Goal: Information Seeking & Learning: Learn about a topic

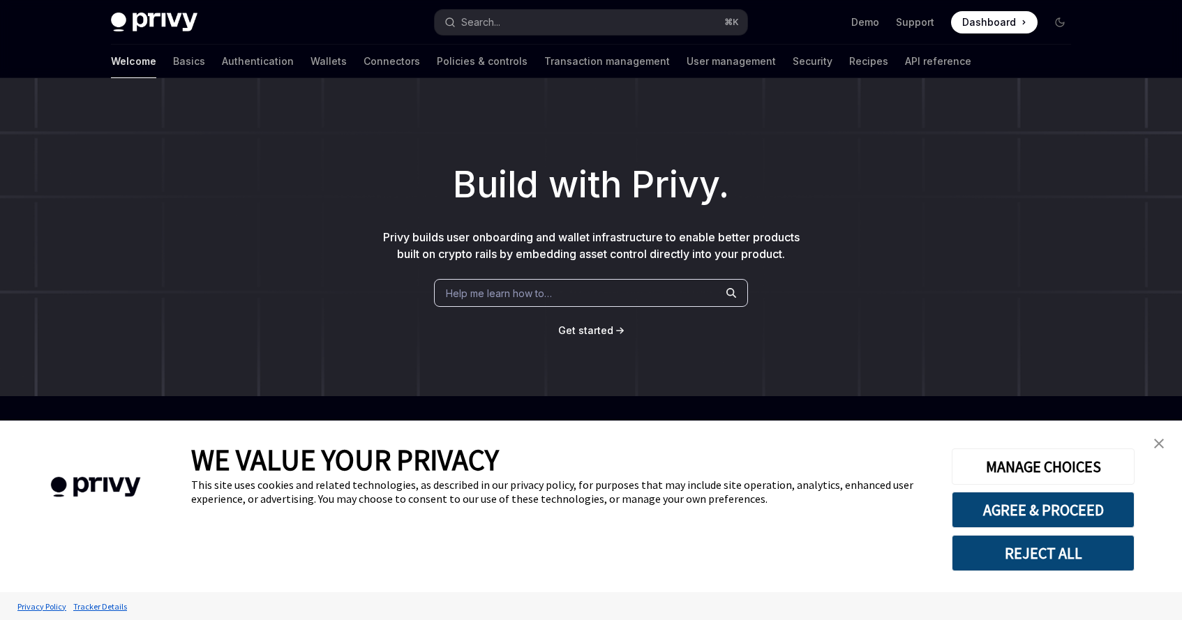
scroll to position [173, 0]
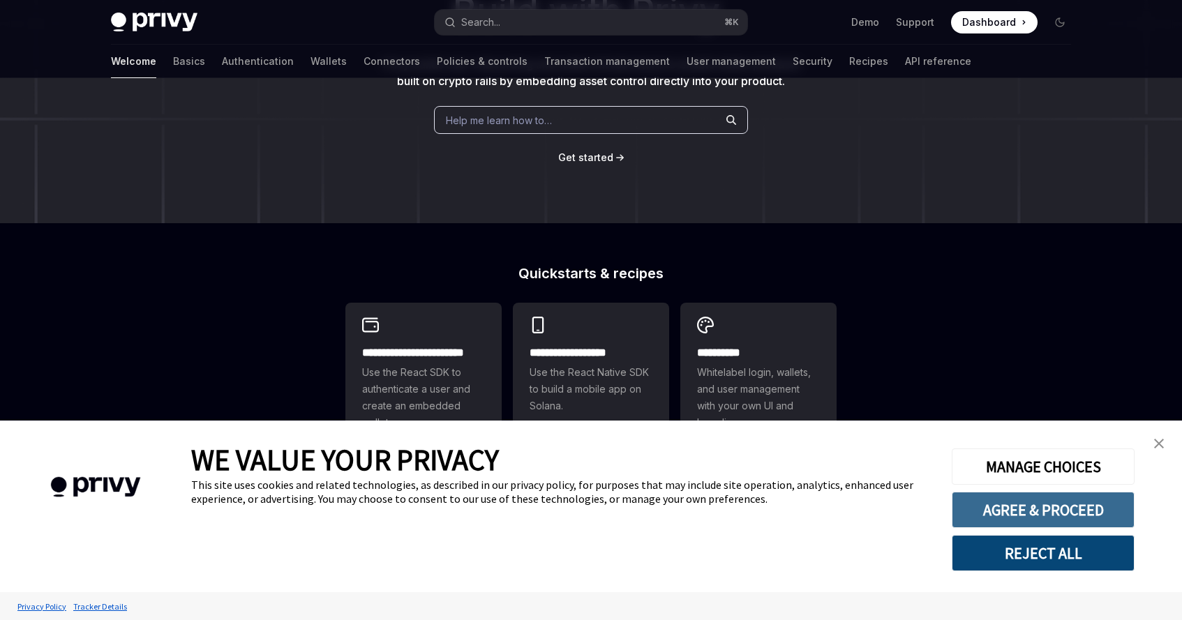
click at [1040, 518] on button "AGREE & PROCEED" at bounding box center [1043, 510] width 183 height 36
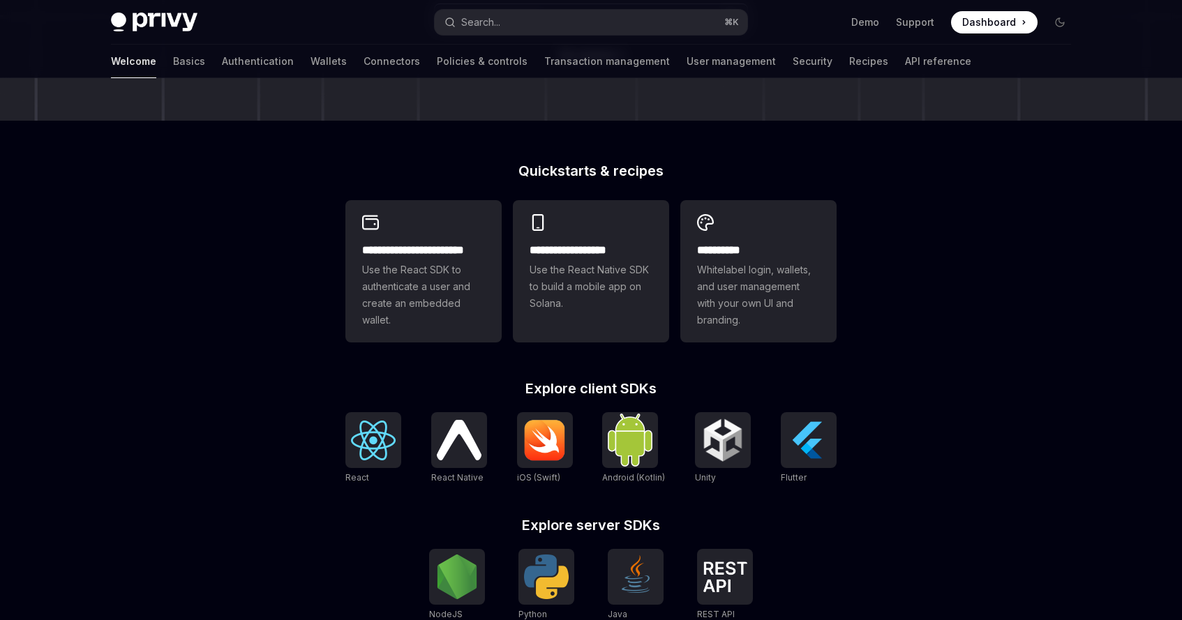
scroll to position [289, 0]
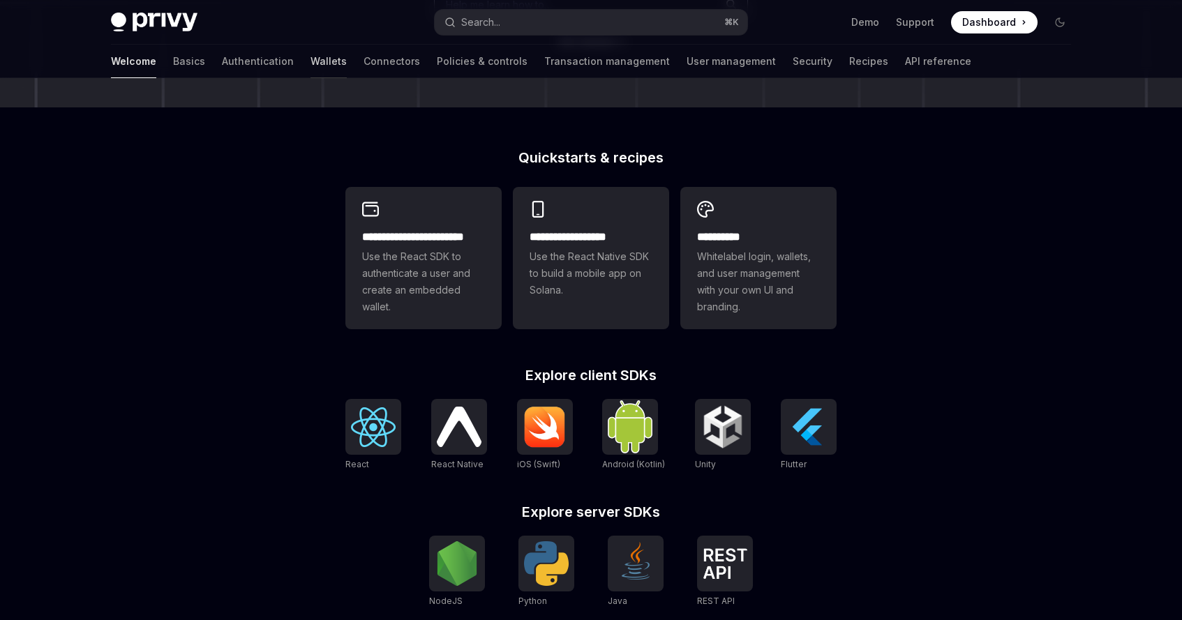
click at [310, 52] on link "Wallets" at bounding box center [328, 61] width 36 height 33
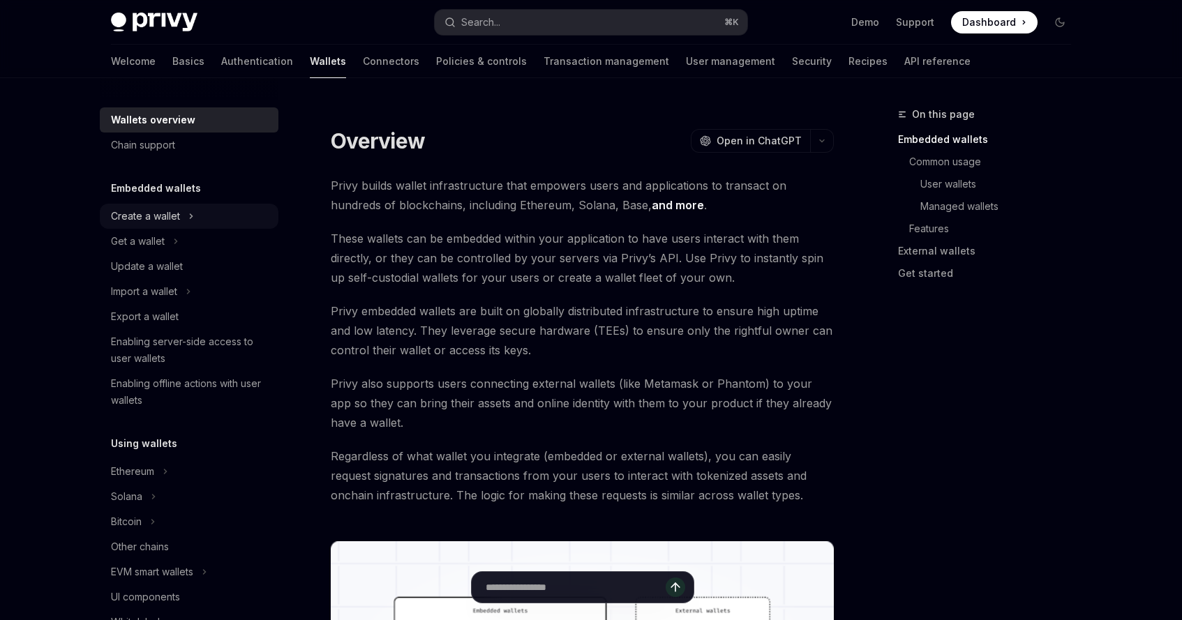
click at [173, 213] on div "Create a wallet" at bounding box center [145, 216] width 69 height 17
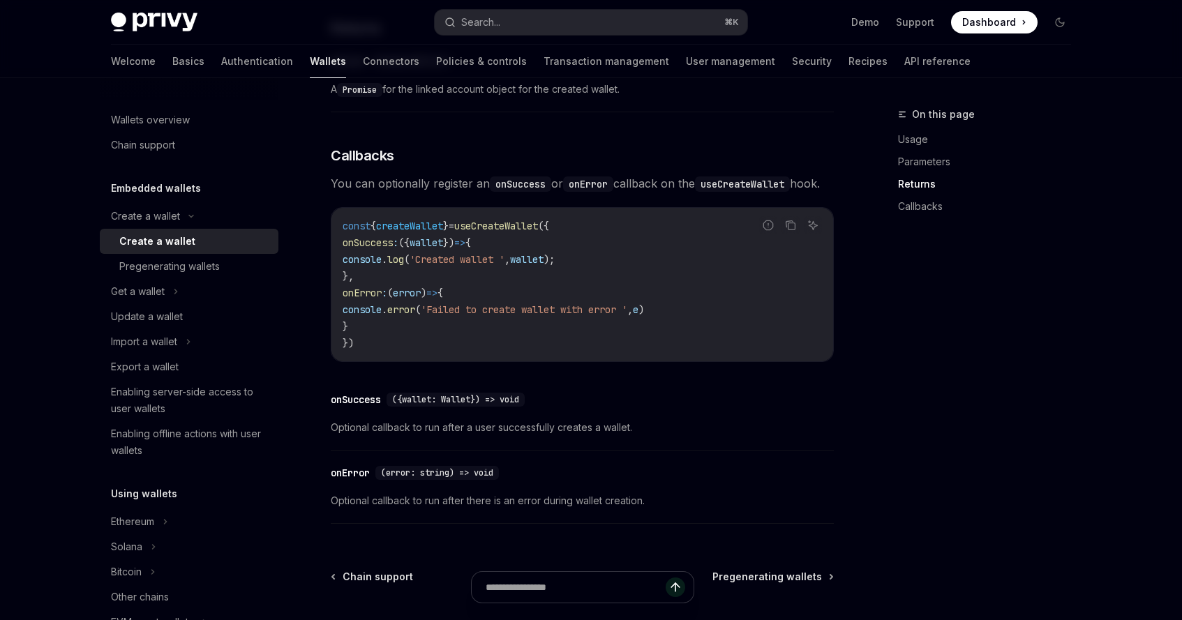
scroll to position [944, 0]
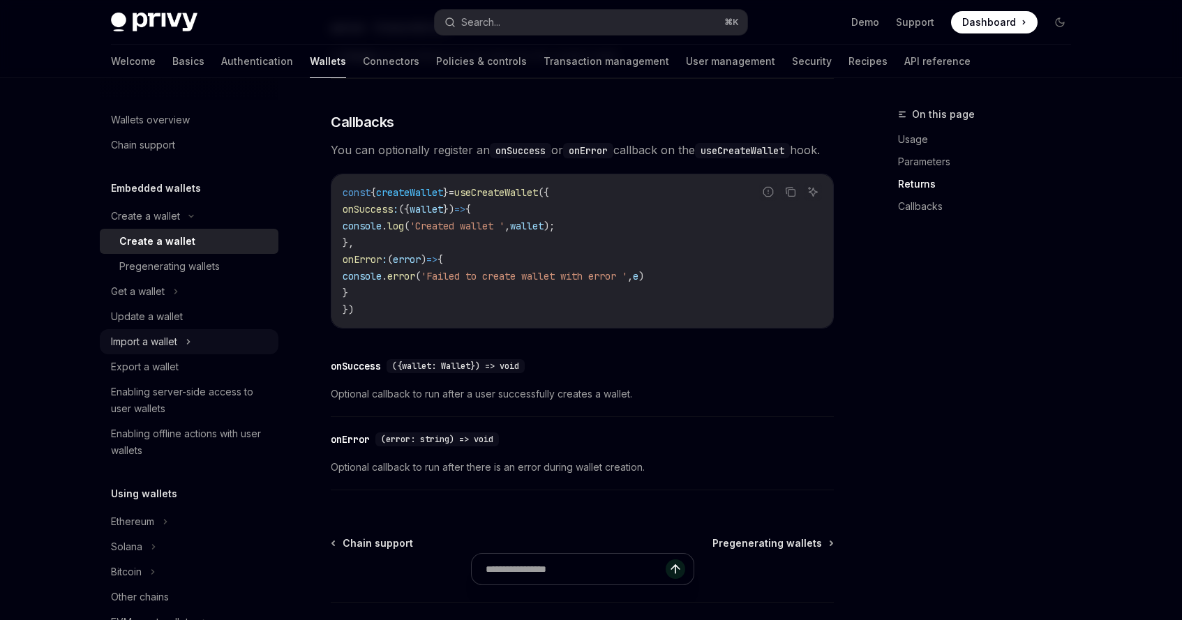
click at [218, 338] on div "Import a wallet" at bounding box center [189, 341] width 179 height 25
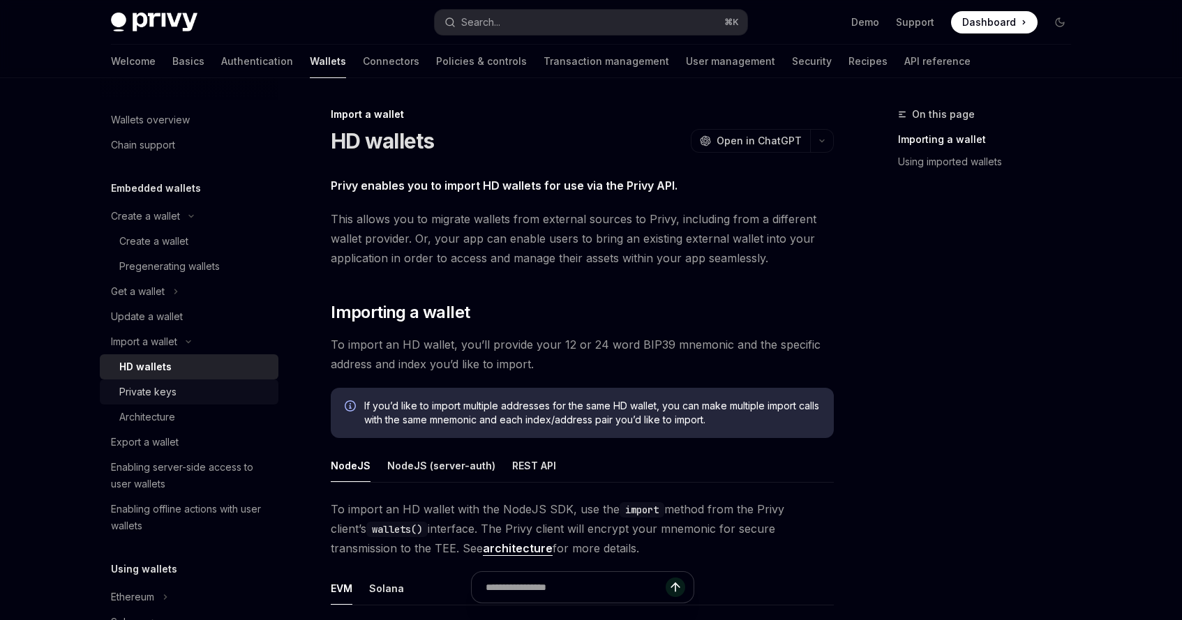
click at [182, 398] on div "Private keys" at bounding box center [194, 392] width 151 height 17
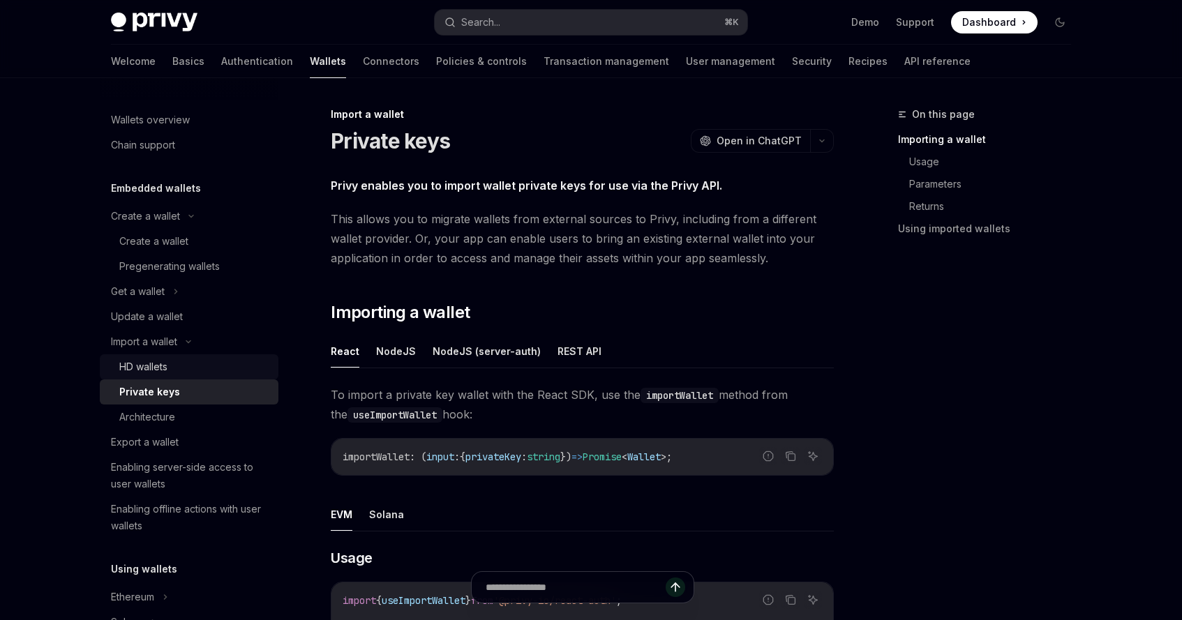
click at [166, 368] on div "HD wallets" at bounding box center [143, 367] width 48 height 17
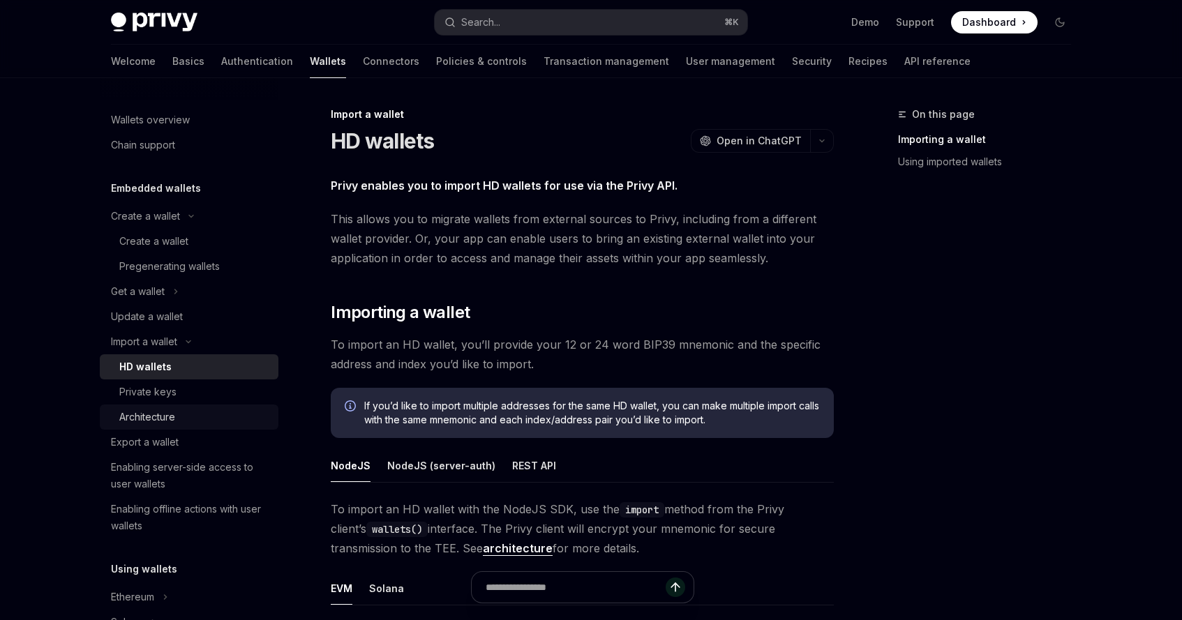
click at [166, 423] on div "Architecture" at bounding box center [147, 417] width 56 height 17
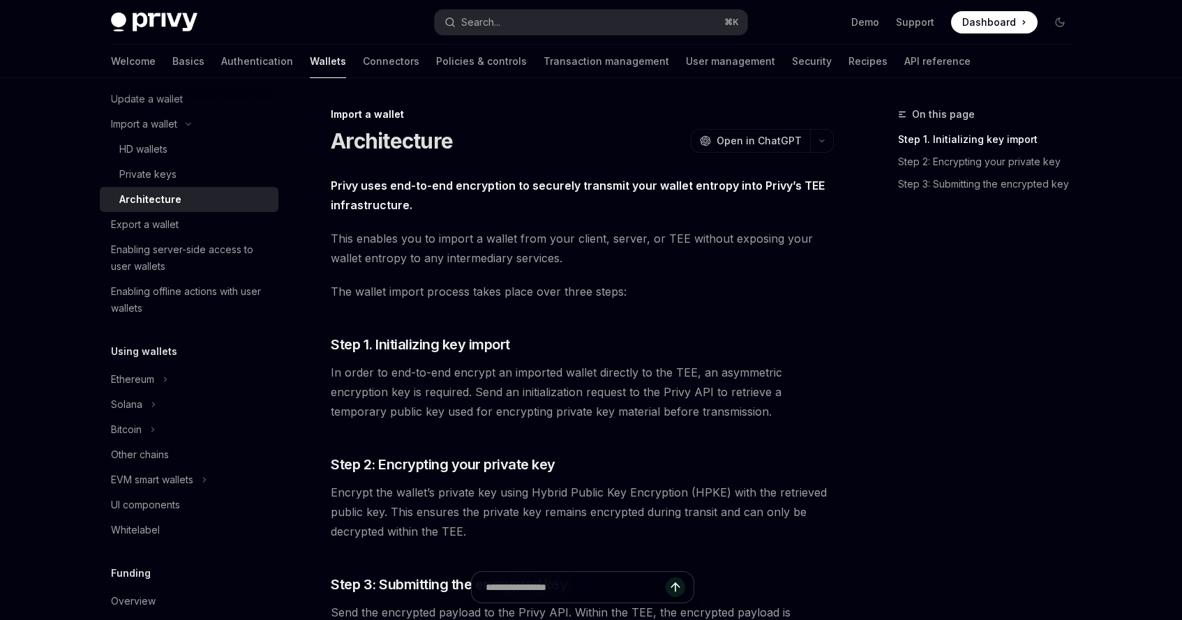
scroll to position [220, 0]
click at [156, 364] on div "Ethereum" at bounding box center [189, 376] width 179 height 25
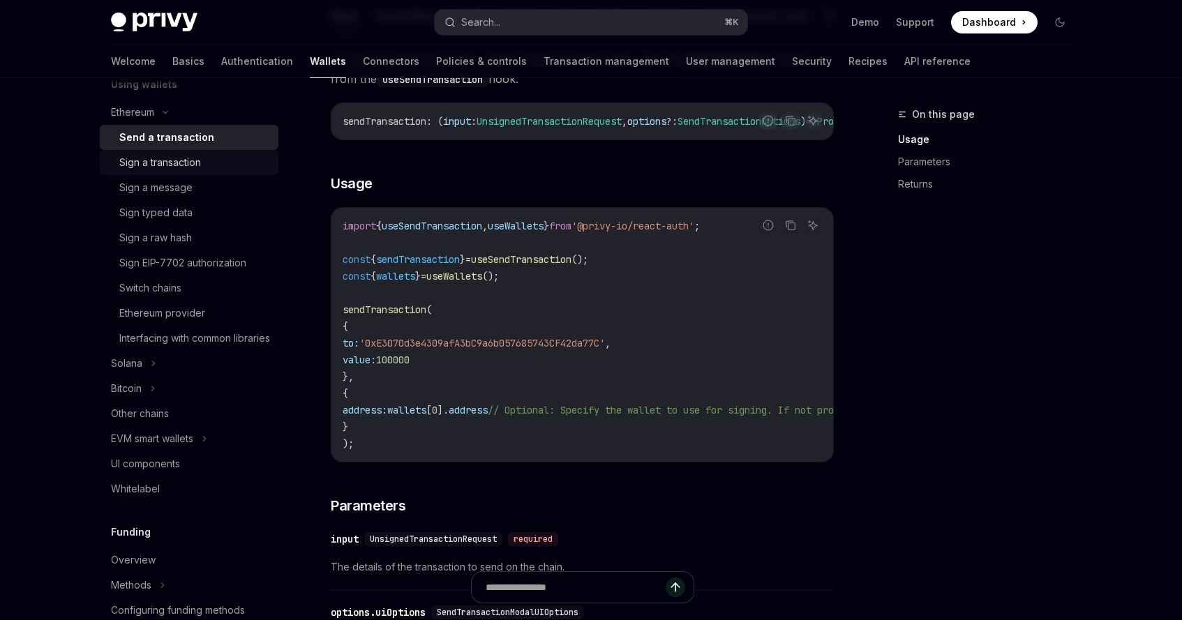
scroll to position [486, 0]
click at [171, 400] on div "Bitcoin" at bounding box center [189, 387] width 179 height 25
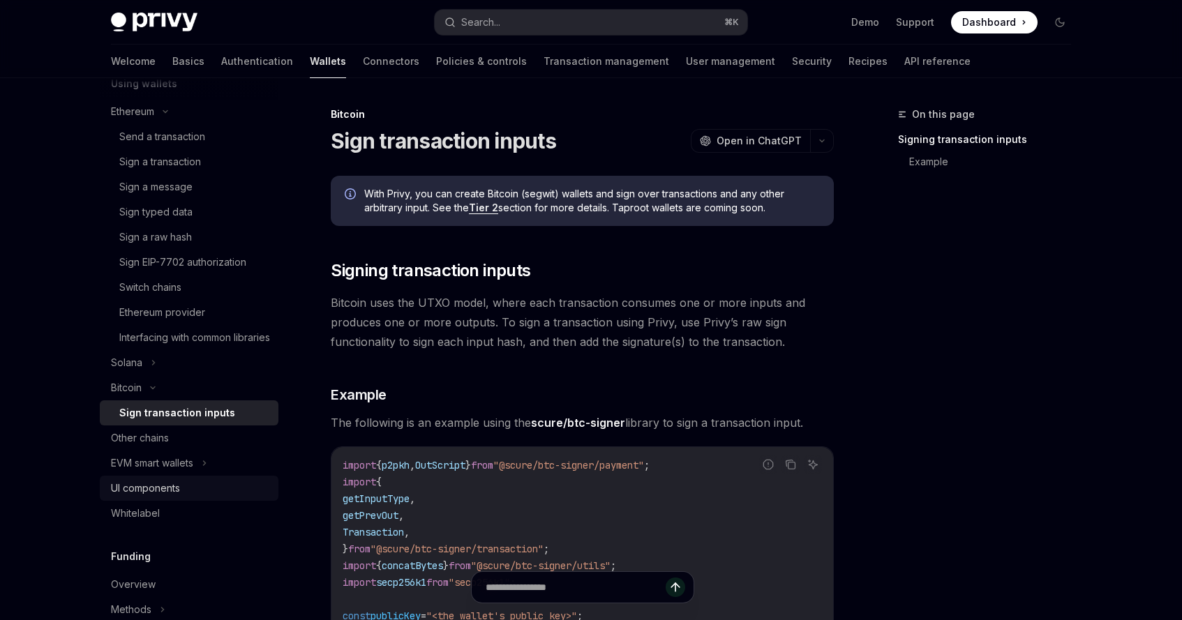
click at [159, 497] on div "UI components" at bounding box center [145, 488] width 69 height 17
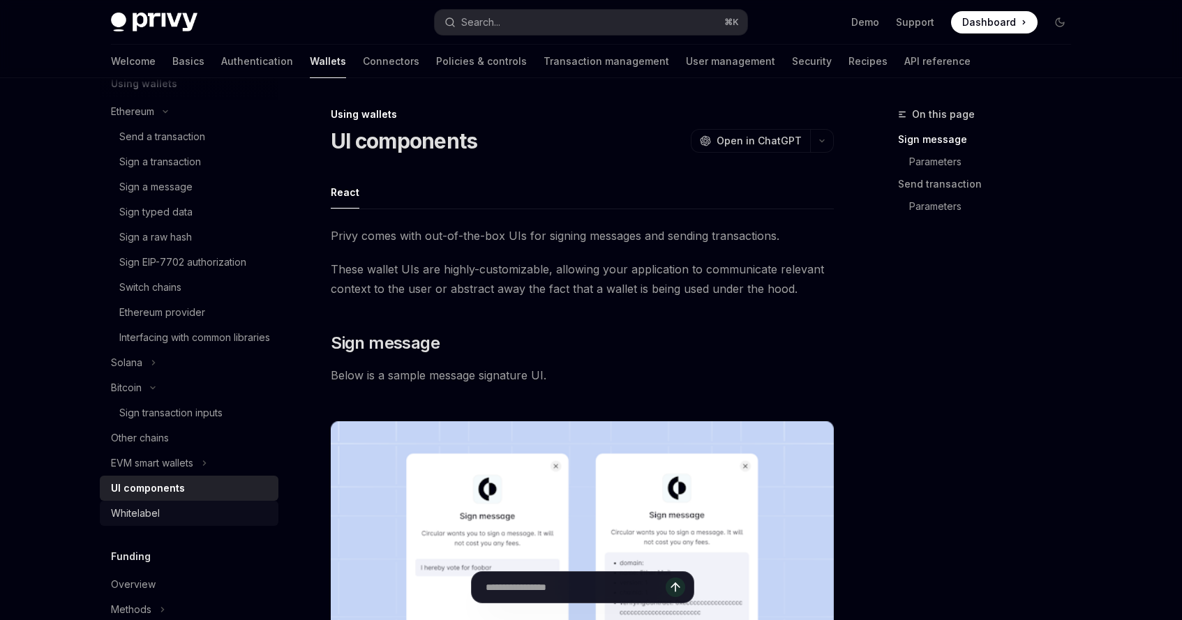
click at [142, 526] on link "Whitelabel" at bounding box center [189, 513] width 179 height 25
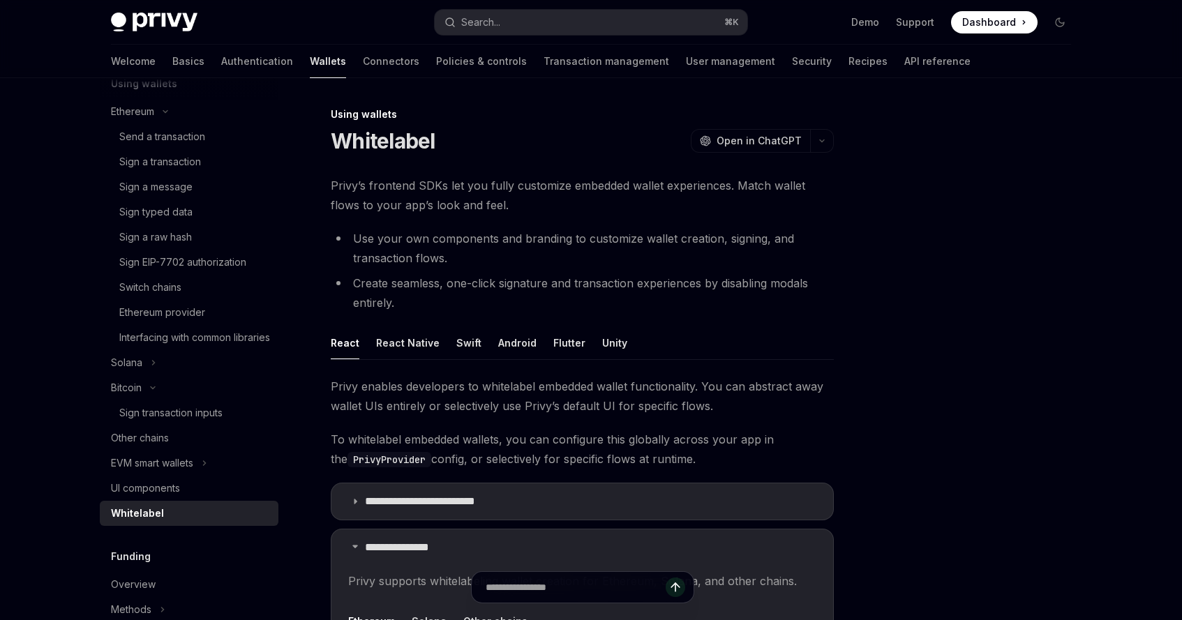
type textarea "*"
click at [488, 21] on div "Search..." at bounding box center [480, 22] width 39 height 17
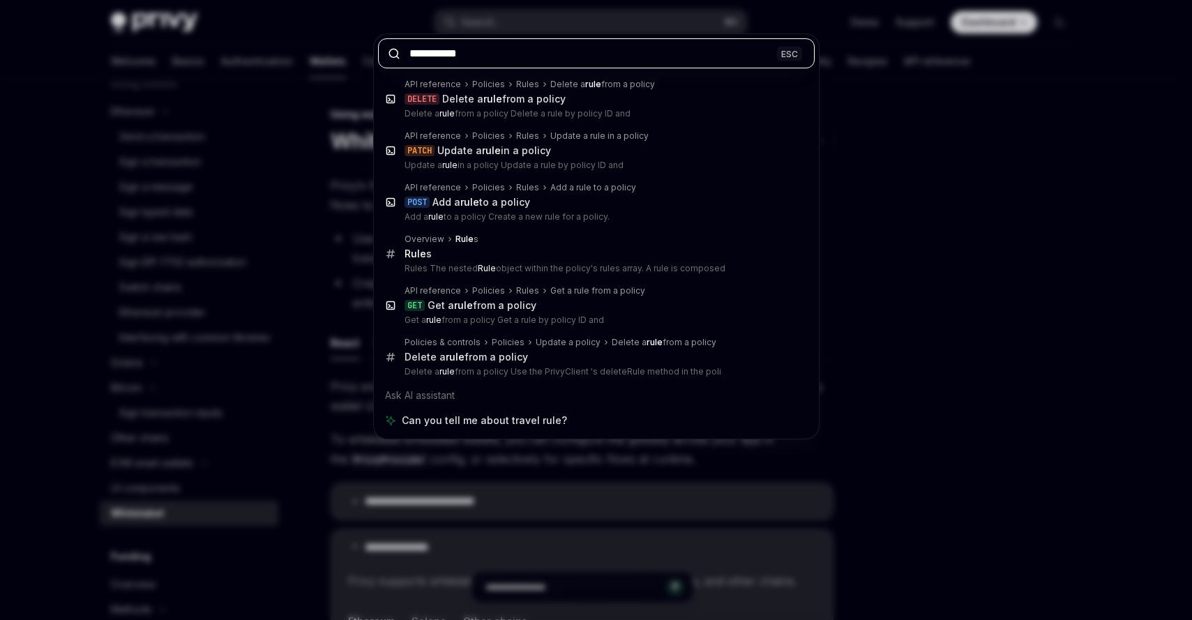
type input "**********"
click at [81, 319] on div "**********" at bounding box center [596, 310] width 1192 height 620
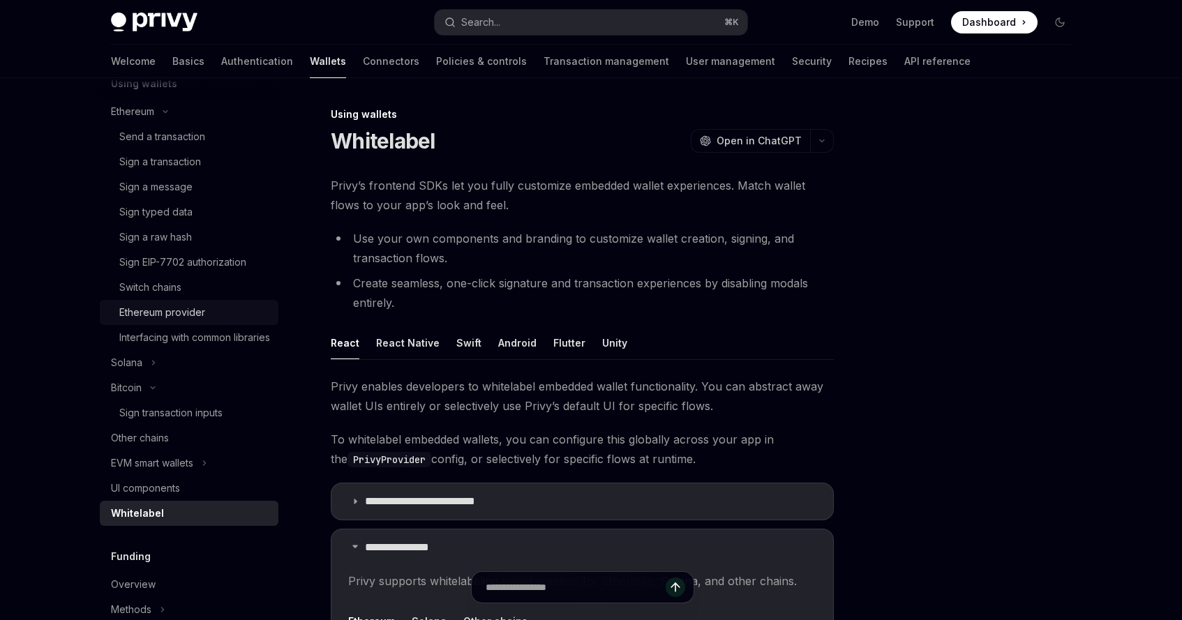
click at [156, 314] on div "Ethereum provider" at bounding box center [162, 312] width 86 height 17
type textarea "*"
